Goal: Check status: Check status

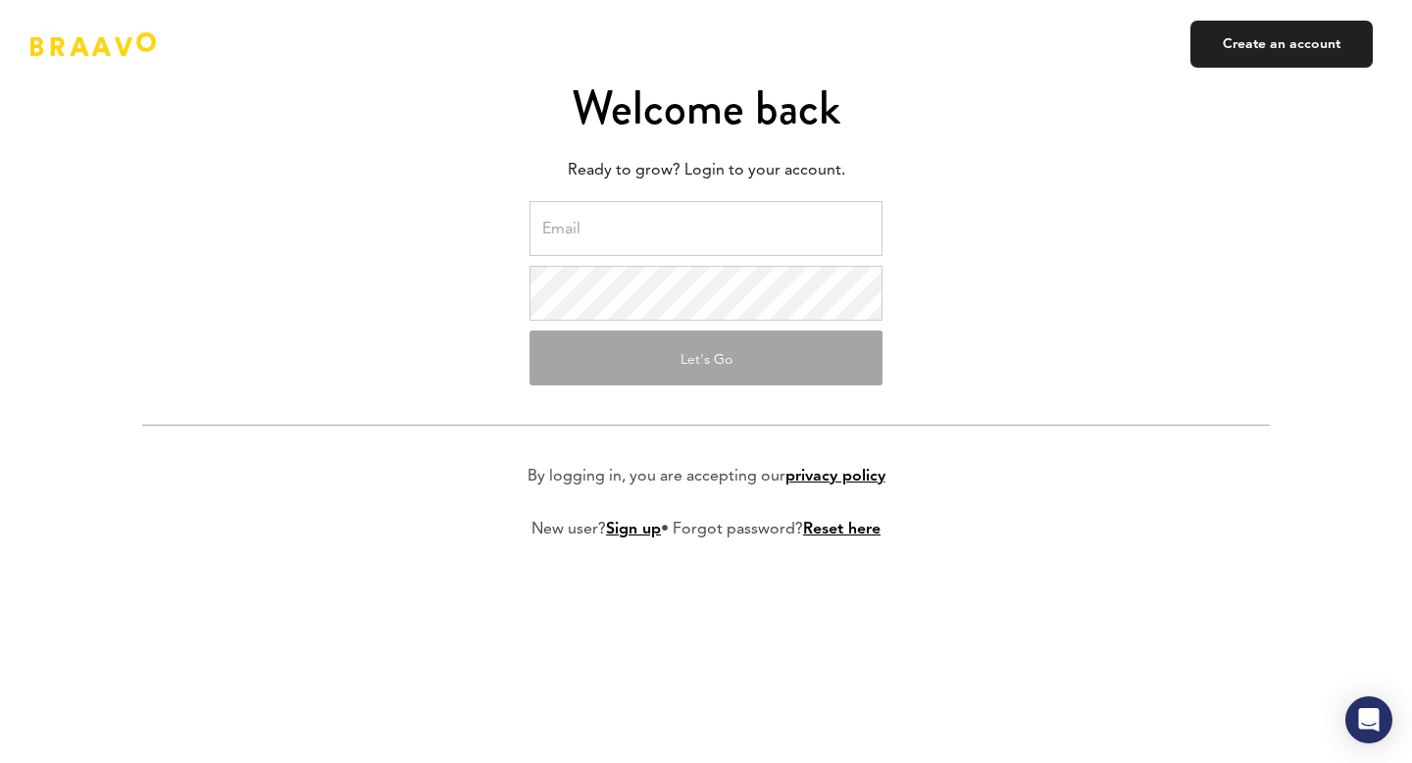
click at [560, 240] on input "email" at bounding box center [706, 228] width 353 height 55
paste input "defo@unitedtech.ai"
type input "defo@unitedtech.ai"
click at [672, 353] on button "Let's Go" at bounding box center [706, 358] width 353 height 55
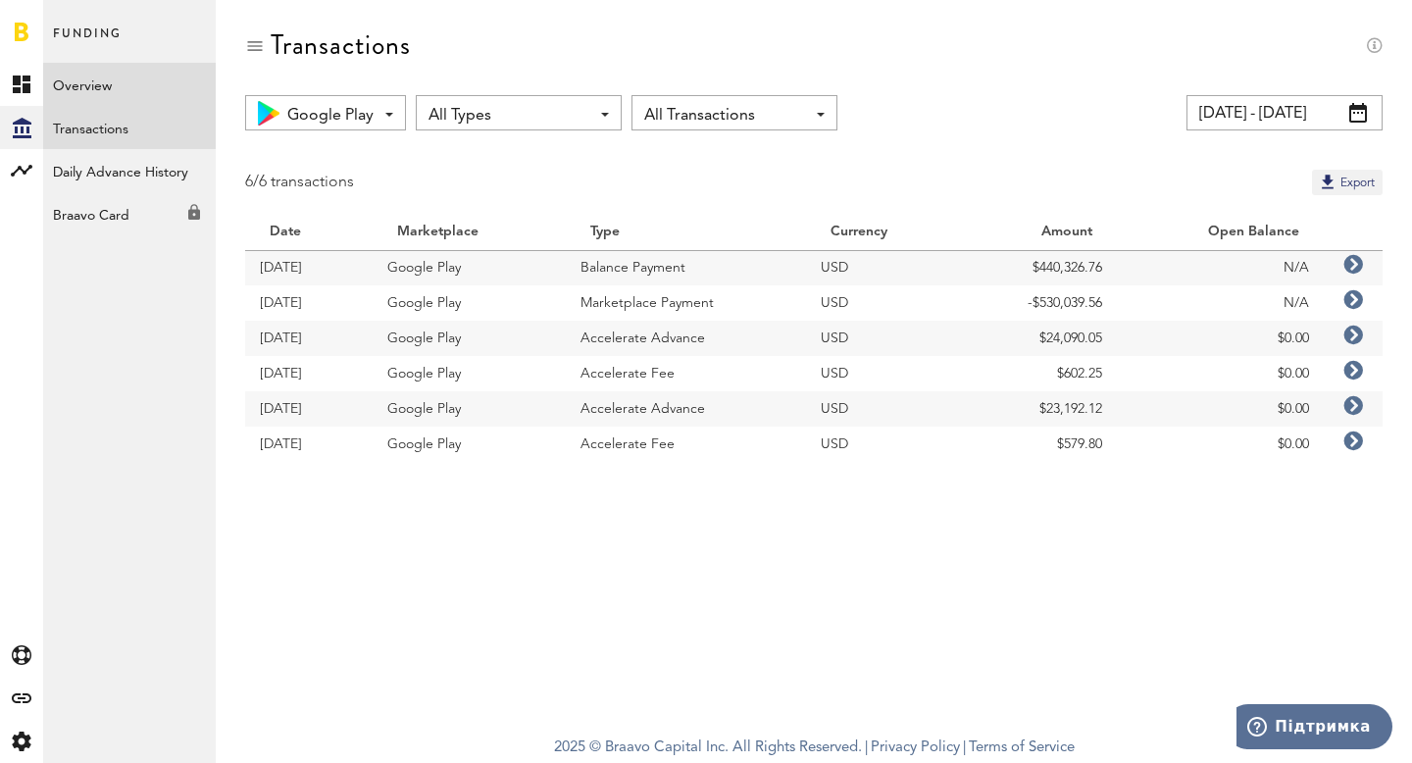
click at [147, 101] on link "Overview" at bounding box center [129, 84] width 173 height 43
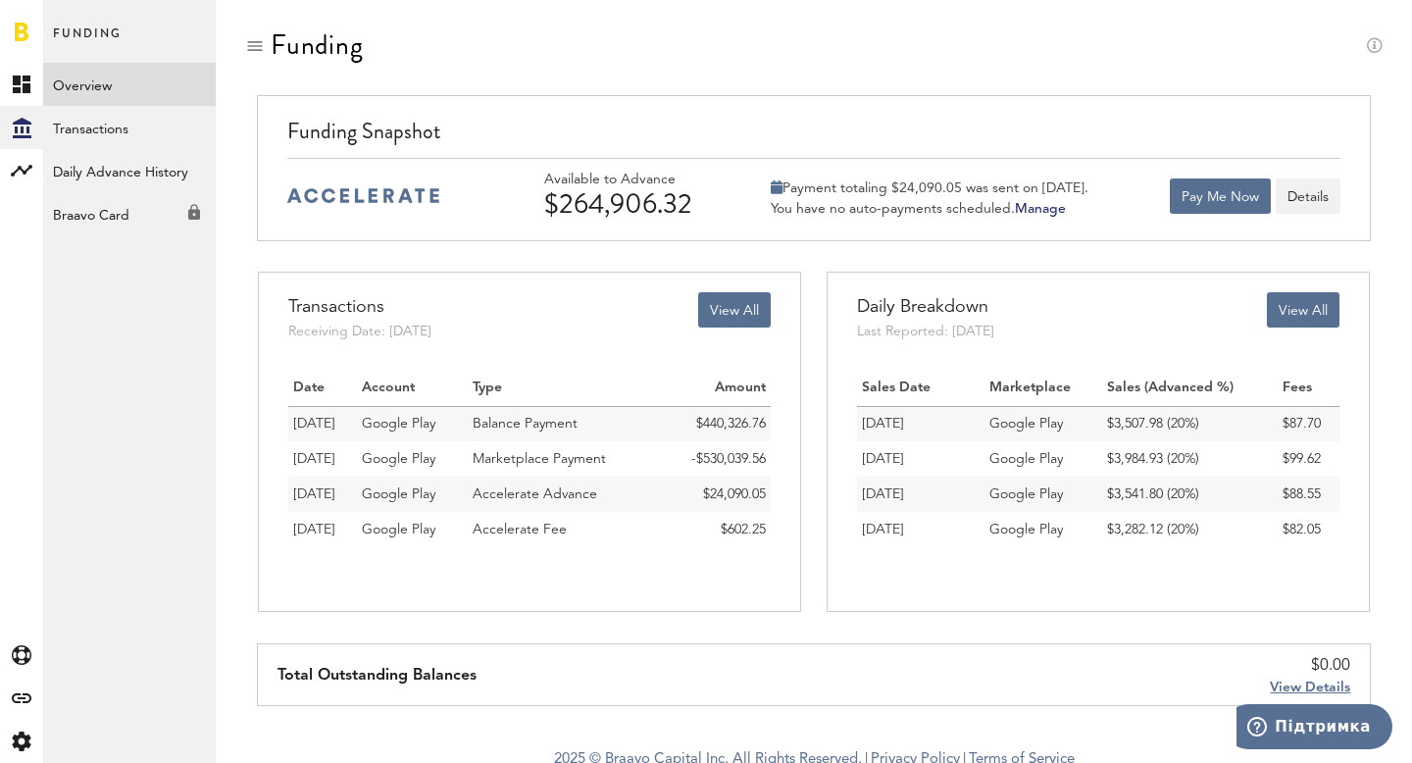
scroll to position [12, 0]
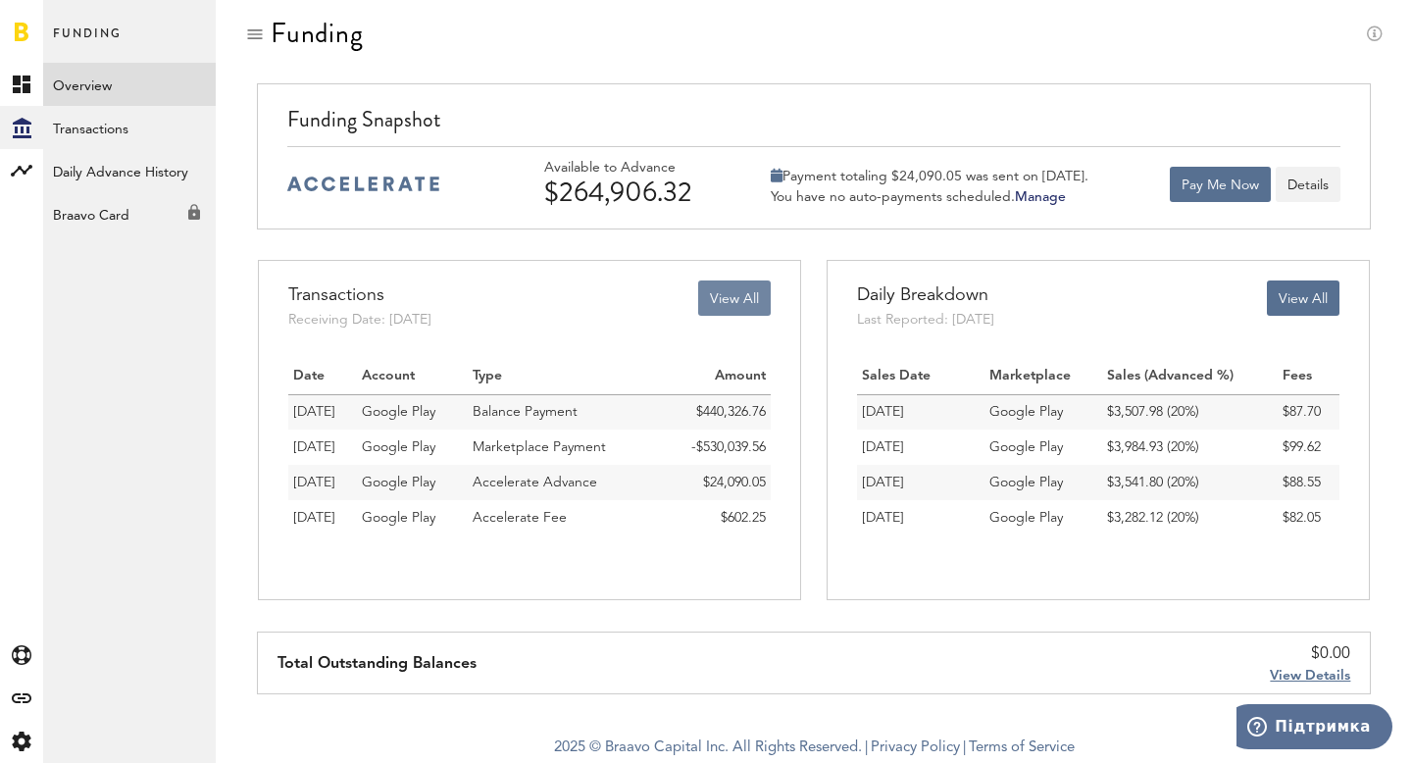
click at [718, 293] on button "View All" at bounding box center [734, 298] width 73 height 35
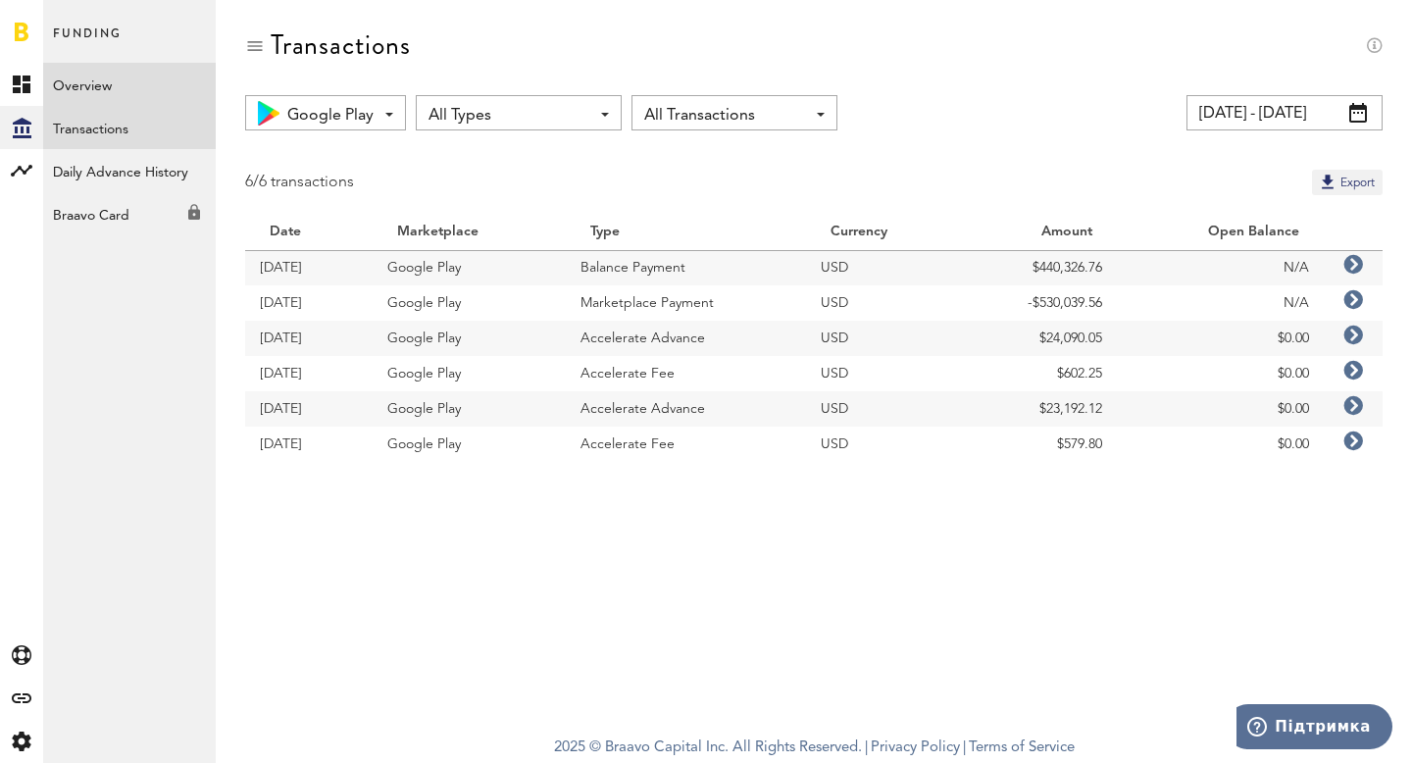
click at [105, 96] on link "Overview" at bounding box center [129, 84] width 173 height 43
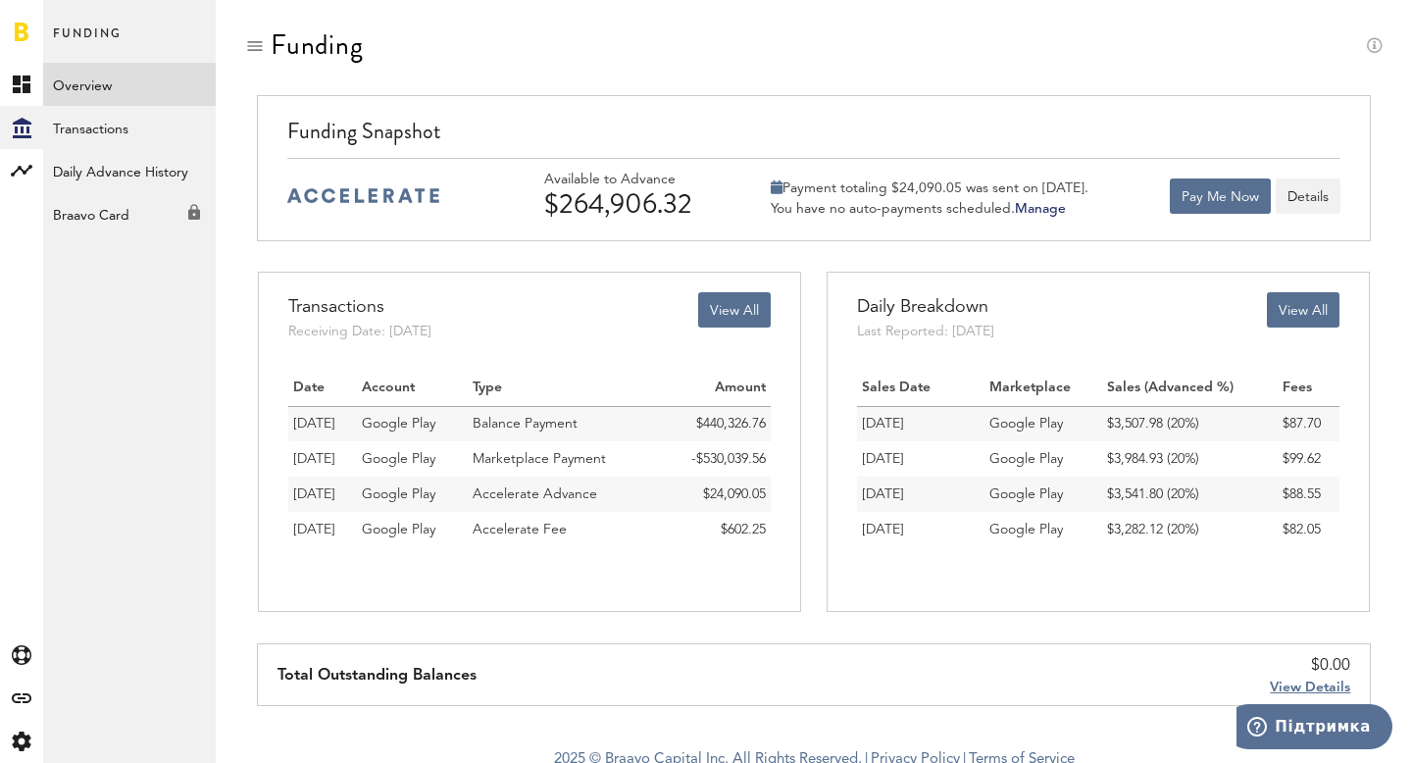
scroll to position [12, 0]
